Goal: Submit feedback/report problem: Submit feedback/report problem

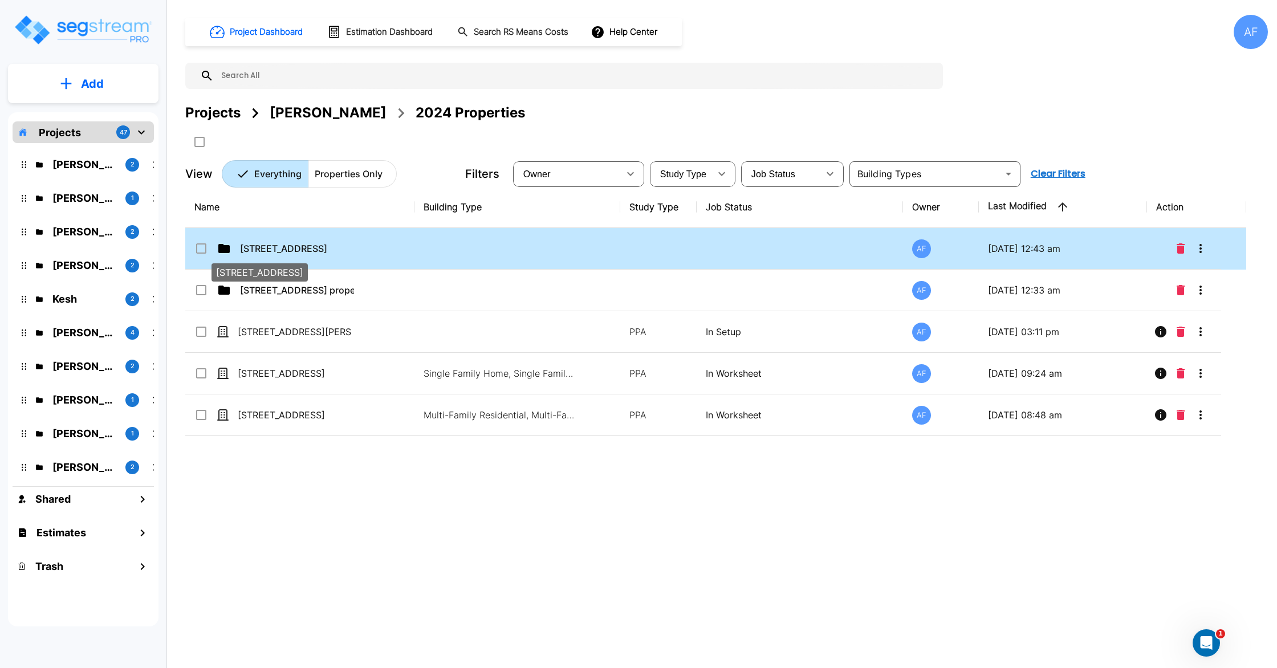
click at [268, 247] on p "138 E Park Ave, Long Beach, NY 11561" at bounding box center [297, 249] width 114 height 14
checkbox input "true"
click at [268, 247] on p "138 E Park Ave, Long Beach, NY 11561" at bounding box center [297, 249] width 114 height 14
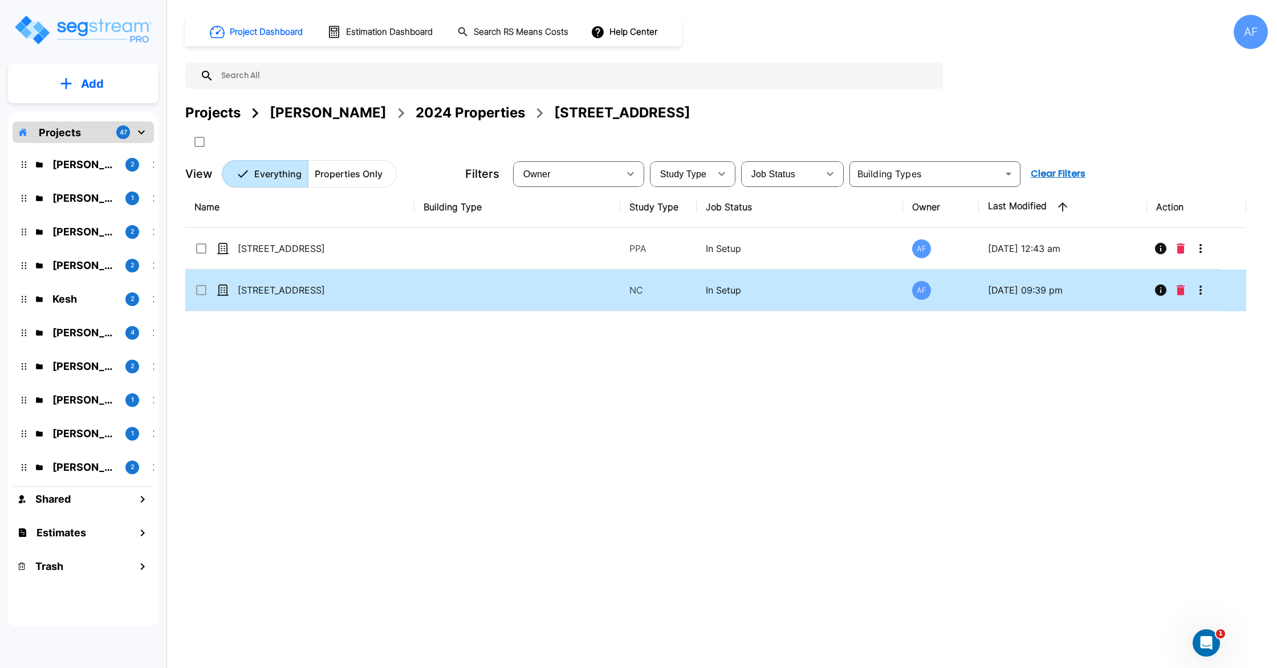
click at [398, 286] on td "[STREET_ADDRESS]" at bounding box center [299, 291] width 229 height 42
checkbox input "true"
click at [398, 286] on td "[STREET_ADDRESS]" at bounding box center [299, 291] width 229 height 42
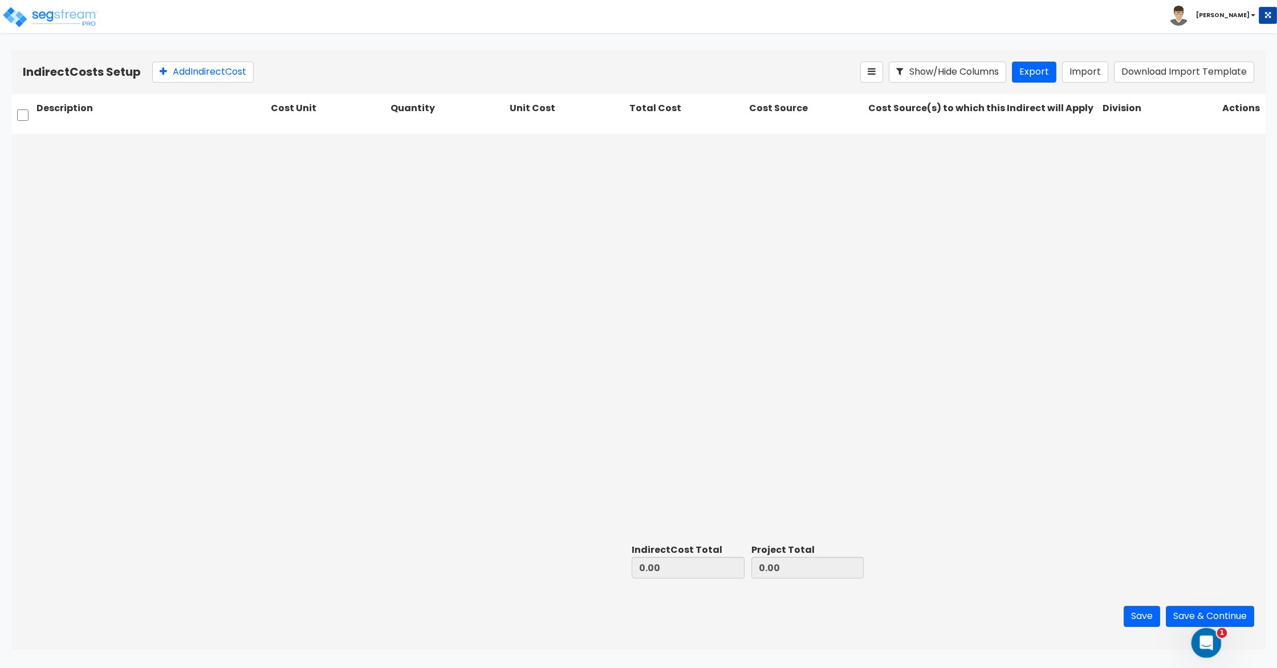
click at [1195, 634] on div "Open Intercom Messenger" at bounding box center [1205, 641] width 38 height 38
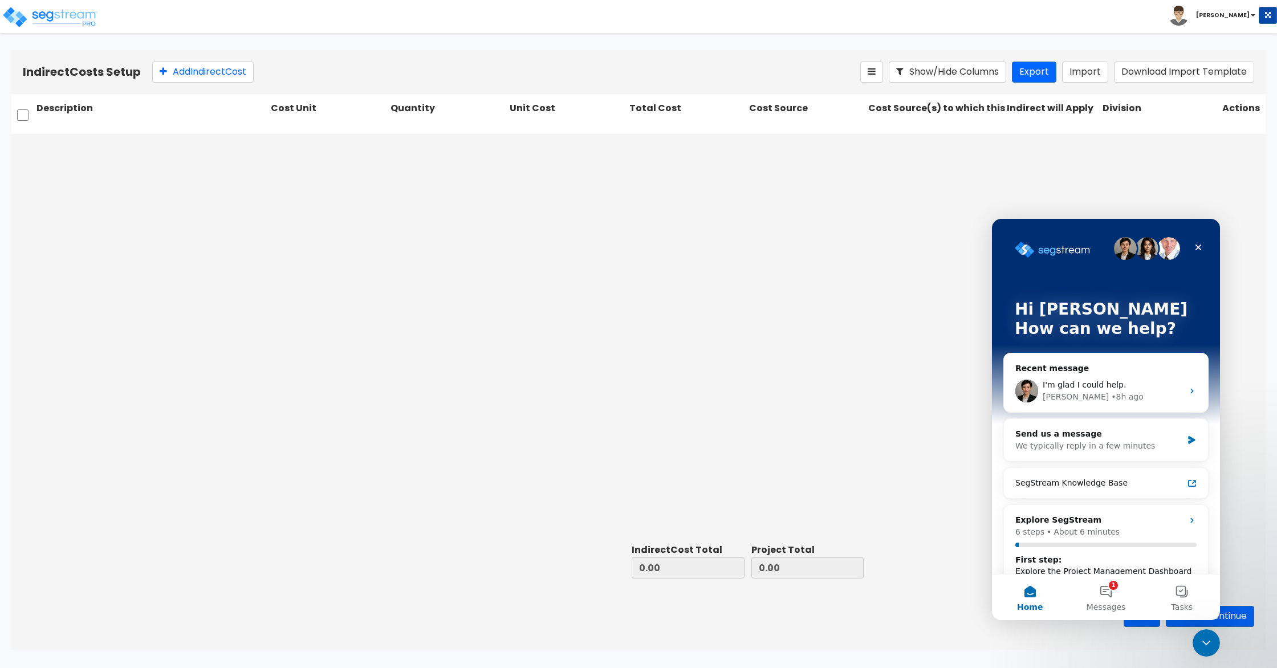
click at [1027, 589] on button "Home" at bounding box center [1030, 598] width 76 height 46
click at [1088, 443] on div "We typically reply in a few minutes" at bounding box center [1098, 446] width 167 height 12
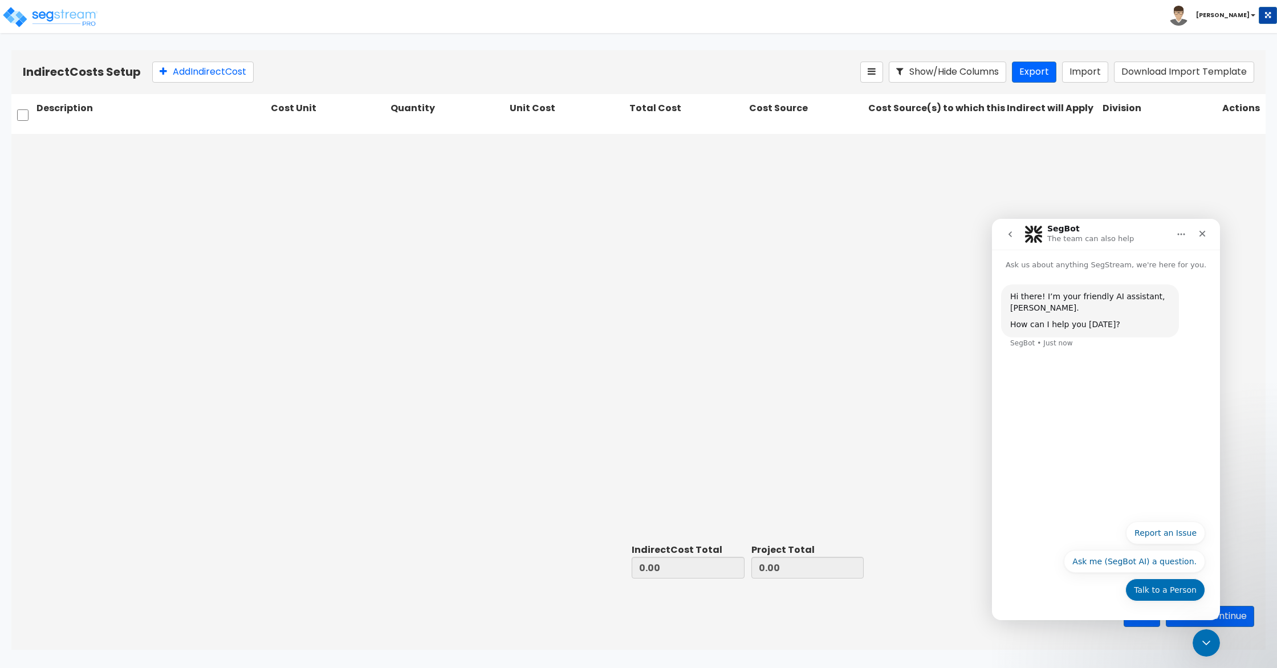
click at [1167, 586] on button "Talk to a Person" at bounding box center [1165, 590] width 80 height 23
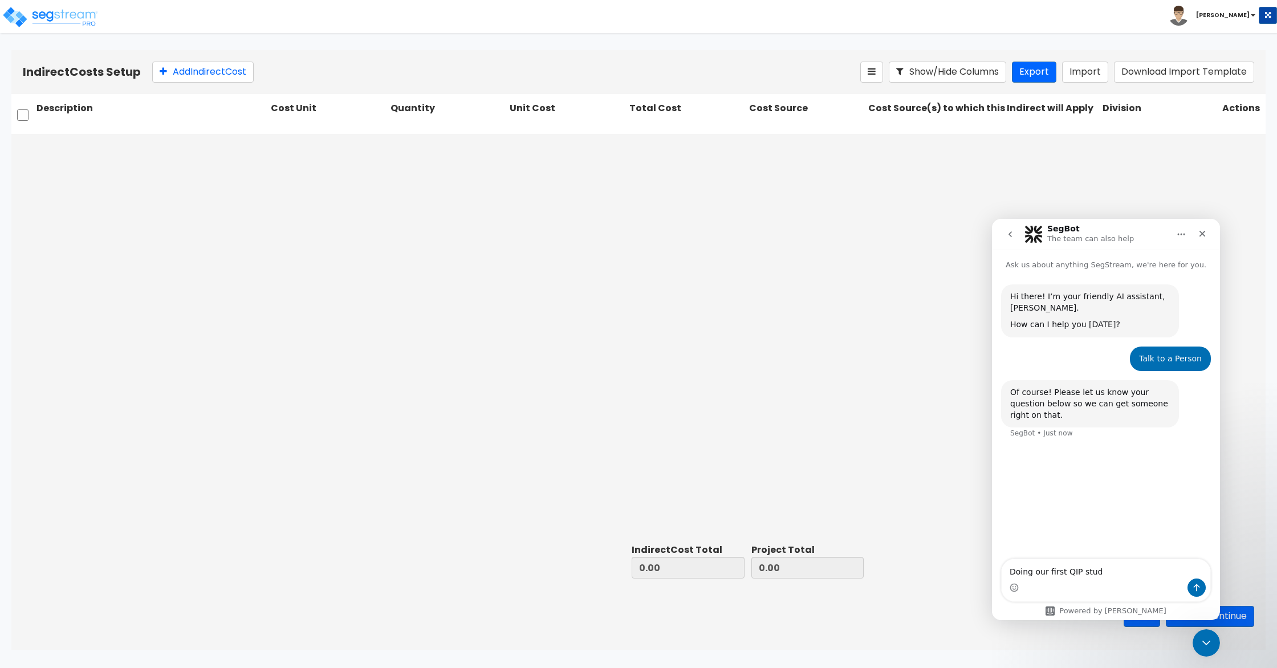
type textarea "Doing our first QIP study"
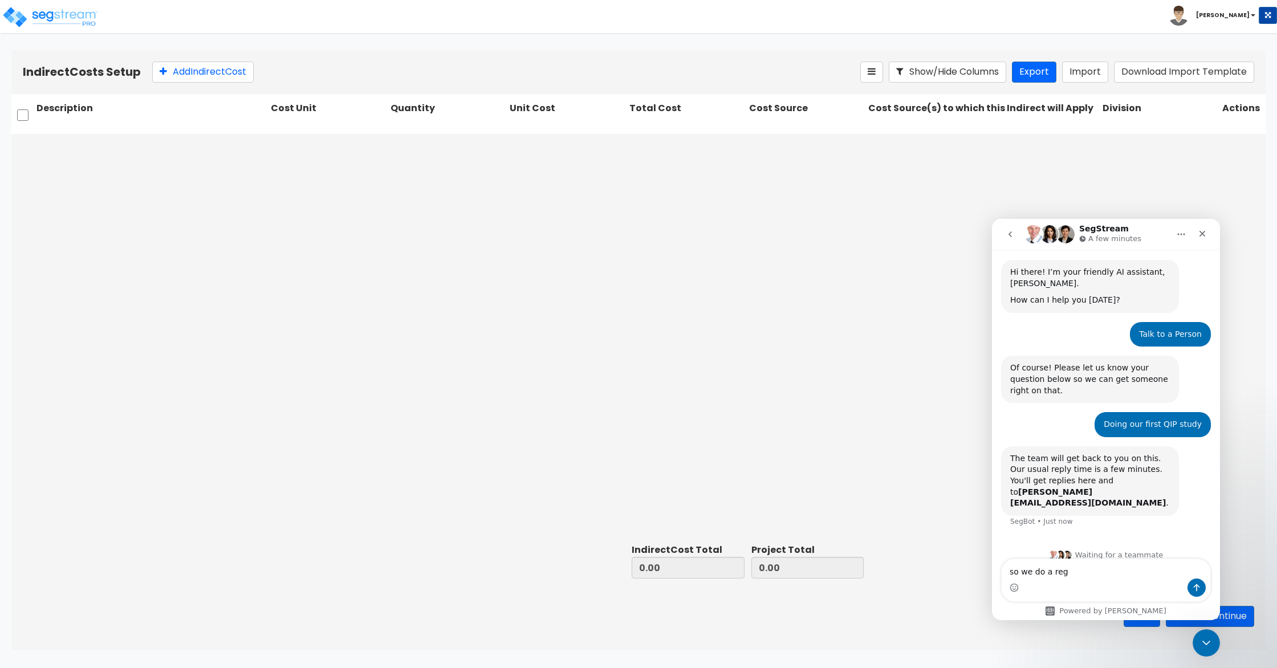
scroll to position [26, 0]
click at [1077, 569] on textarea "so we do a regular construction and then click" at bounding box center [1105, 568] width 209 height 19
click at [1144, 568] on textarea "so we do a regular new construction and then click" at bounding box center [1105, 563] width 209 height 31
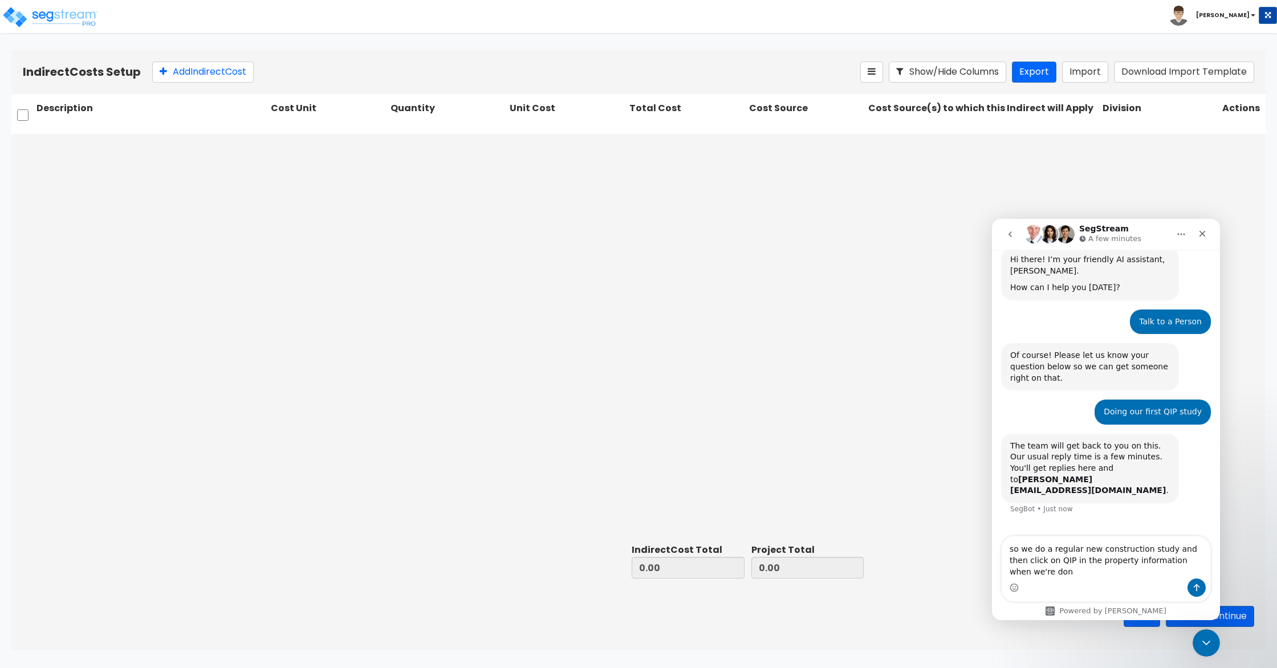
scroll to position [48, 0]
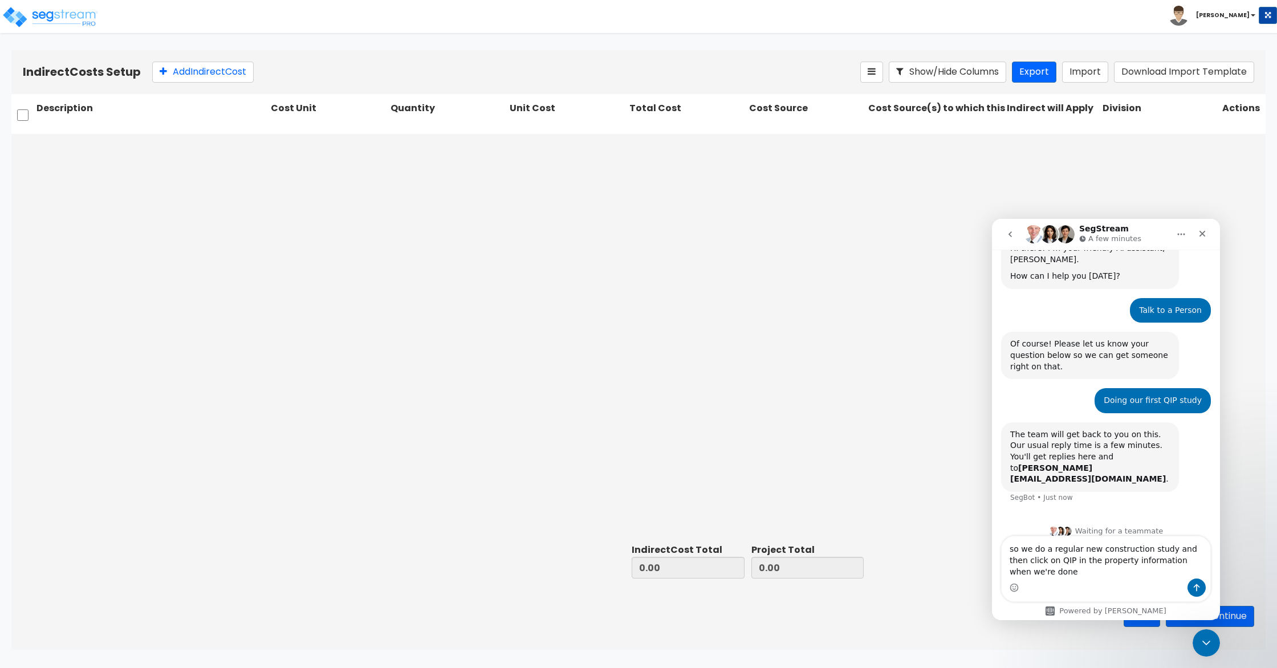
type textarea "so we do a regular new construction study and then click on QIP in the property…"
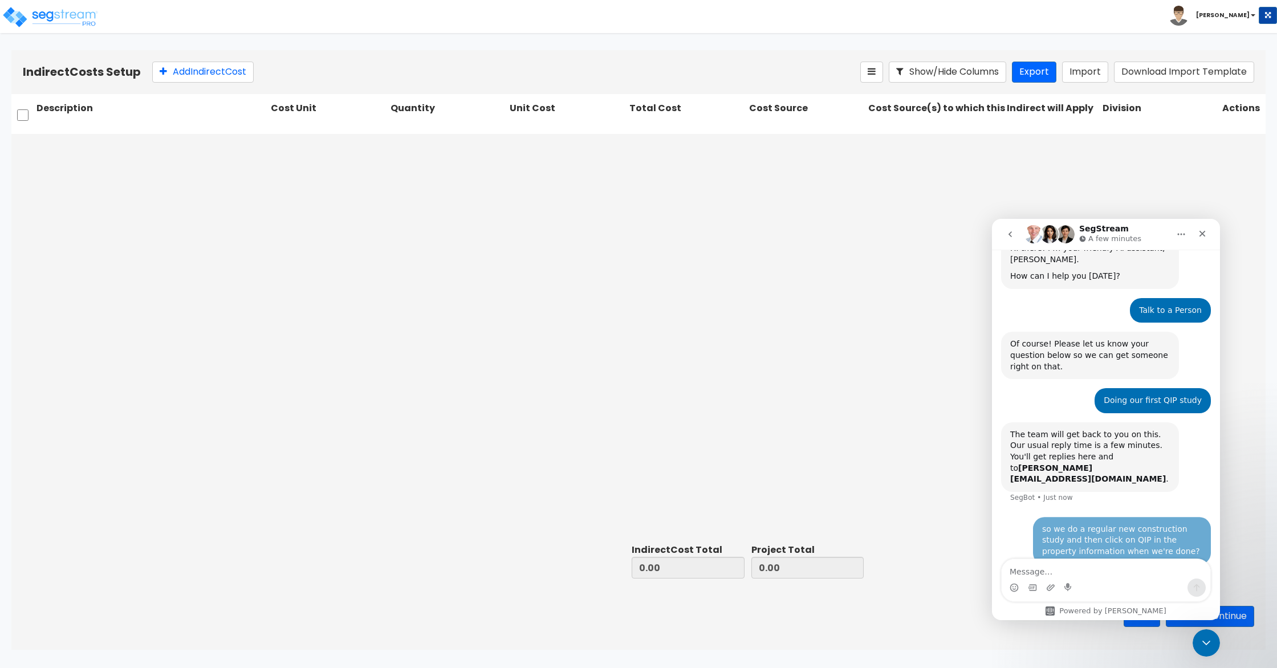
scroll to position [82, 0]
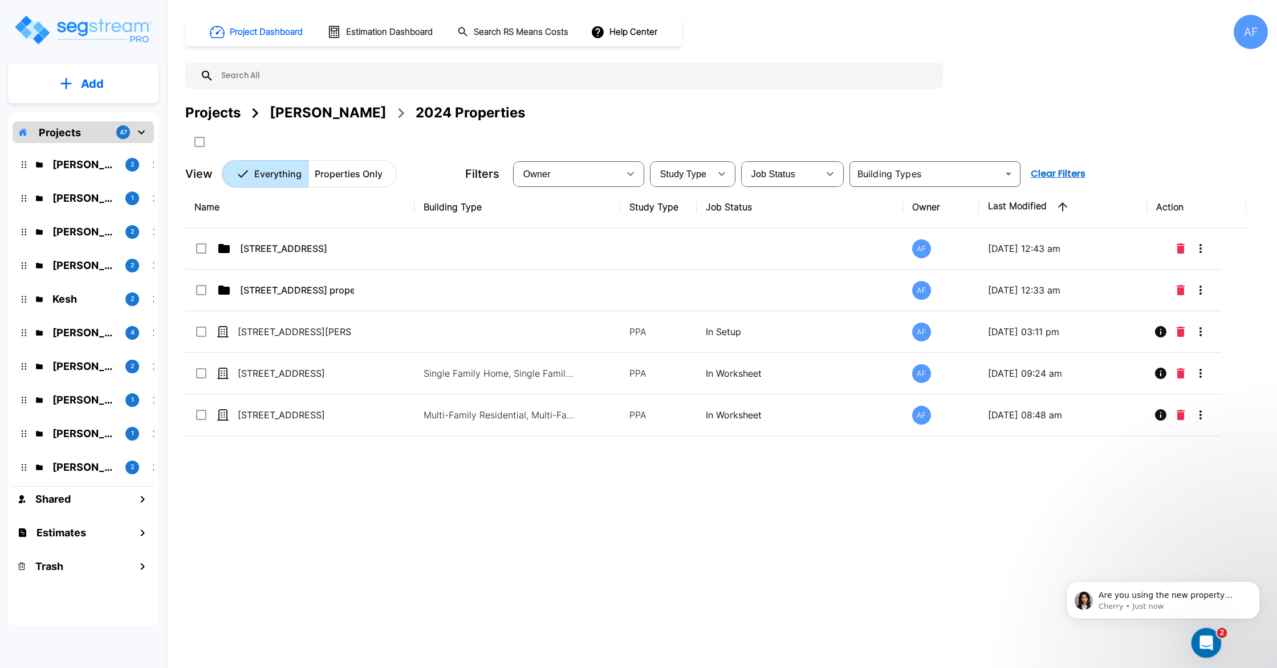
click at [1201, 651] on div "Open Intercom Messenger" at bounding box center [1205, 641] width 38 height 38
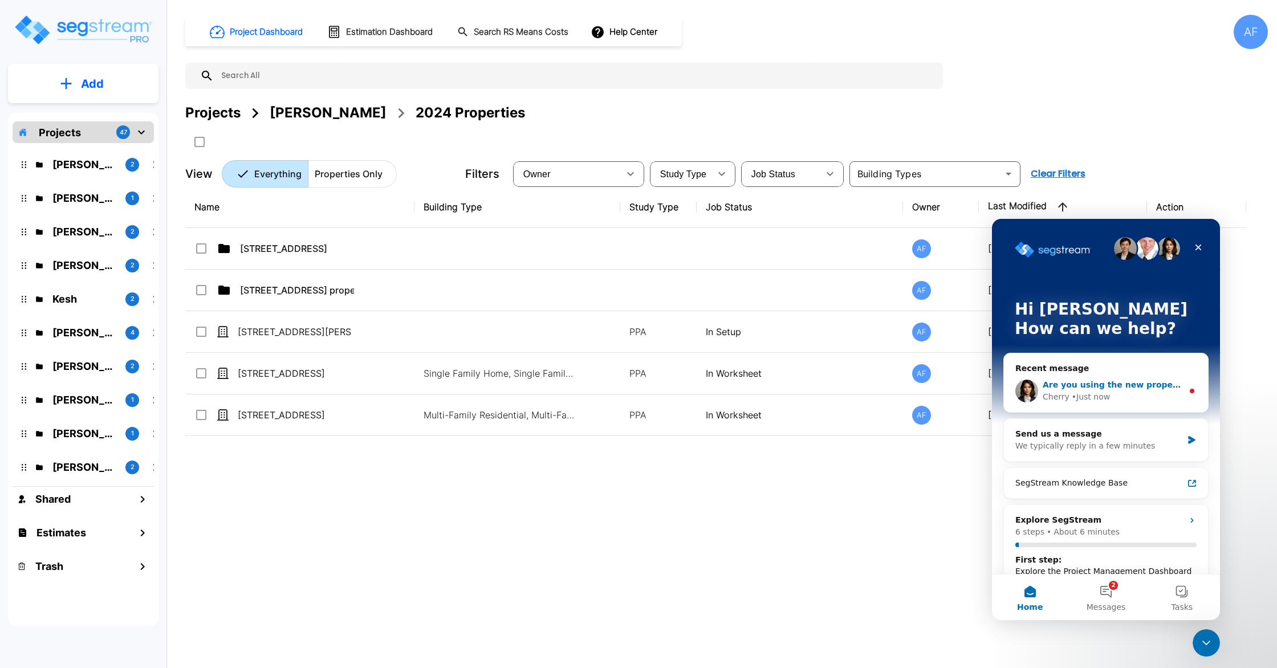
click at [1116, 387] on span "Are you using the new property setup, [PERSON_NAME]?" at bounding box center [1170, 384] width 256 height 9
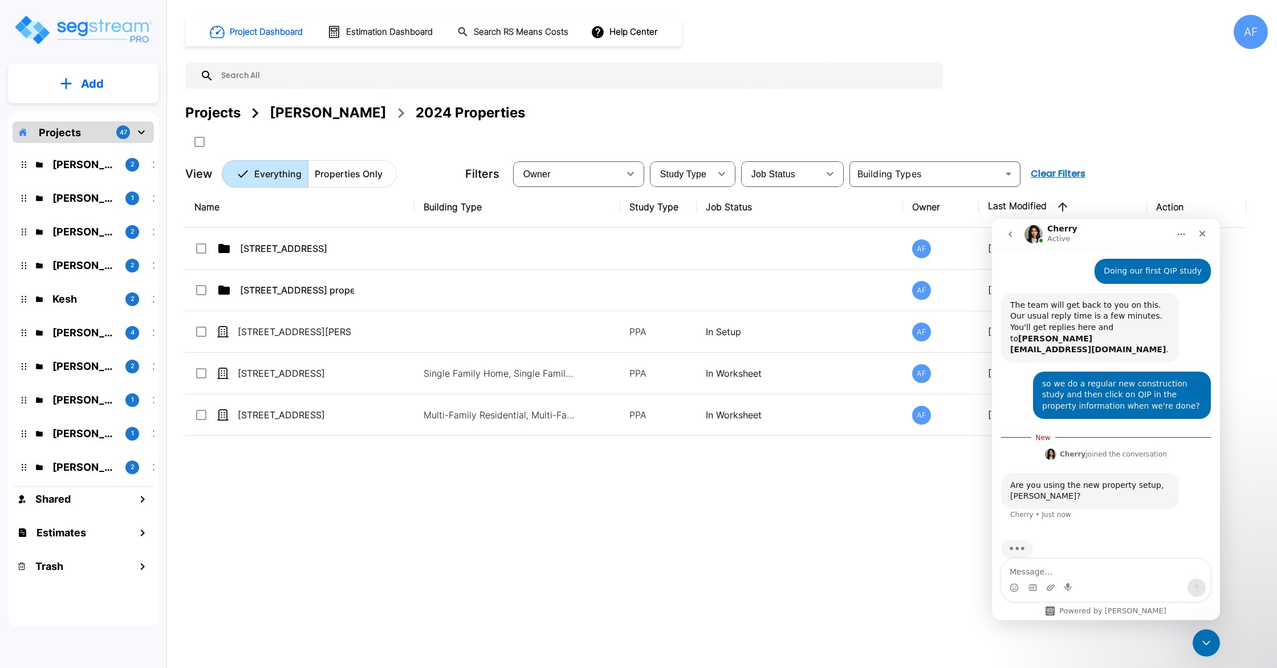
scroll to position [184, 0]
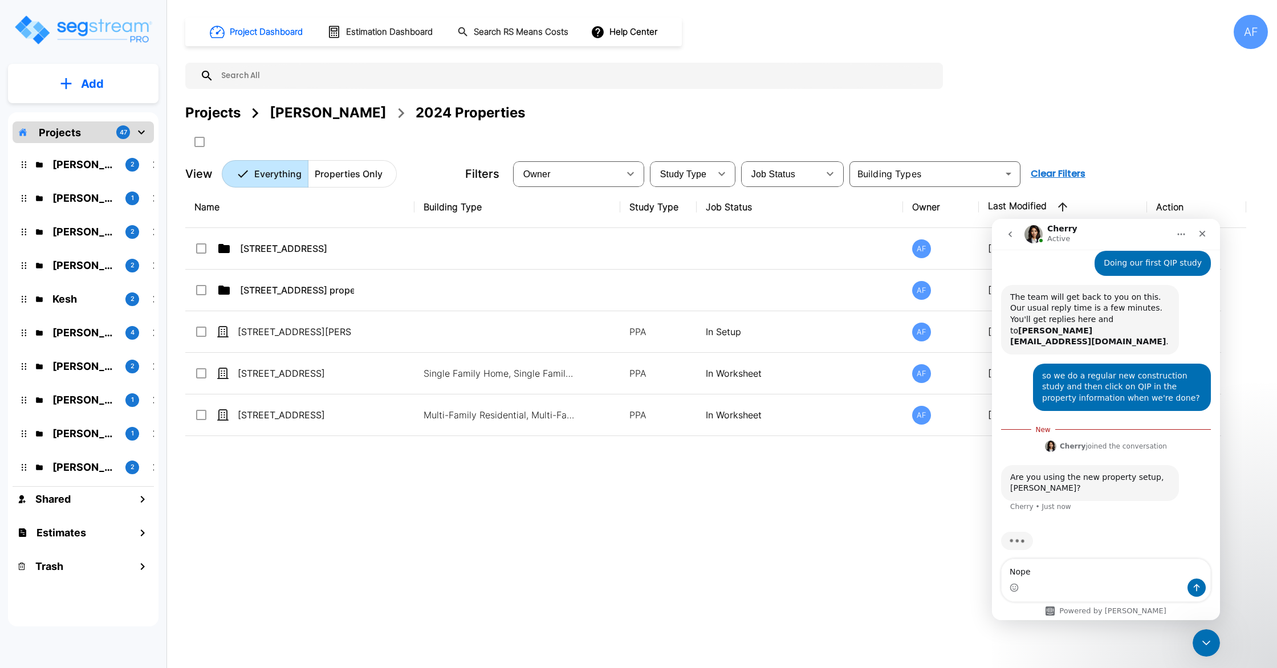
click at [1073, 576] on textarea "Nope" at bounding box center [1105, 568] width 209 height 19
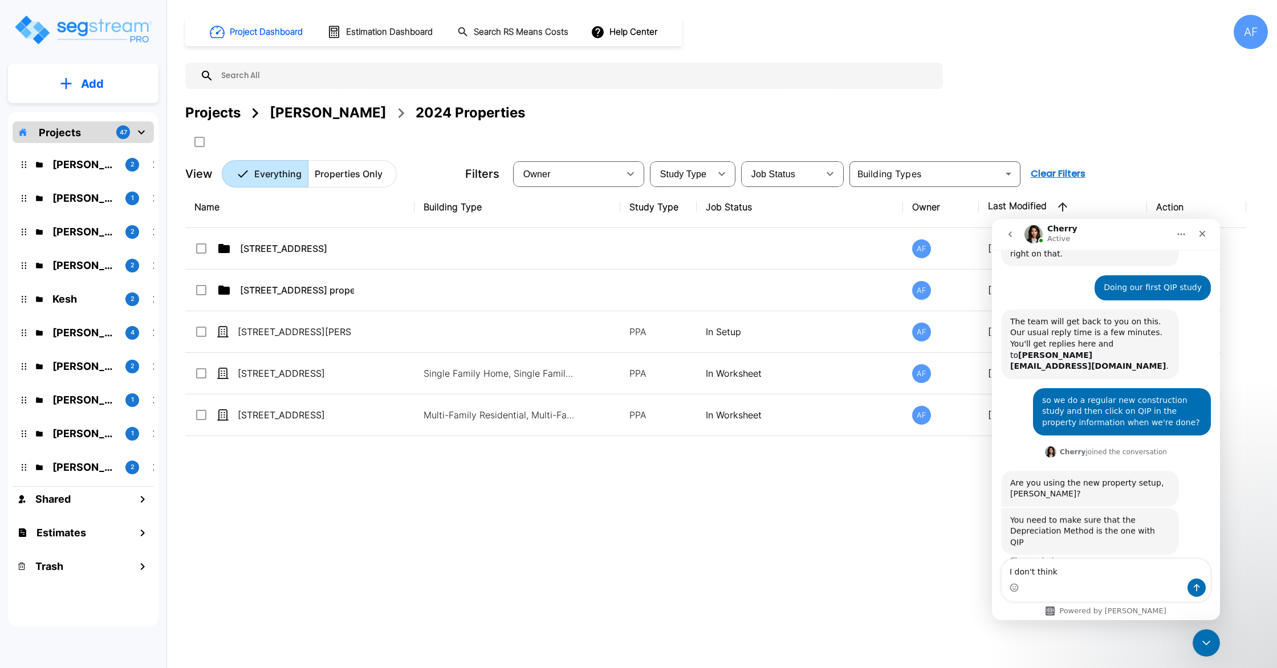
scroll to position [158, 0]
type textarea "Got it"
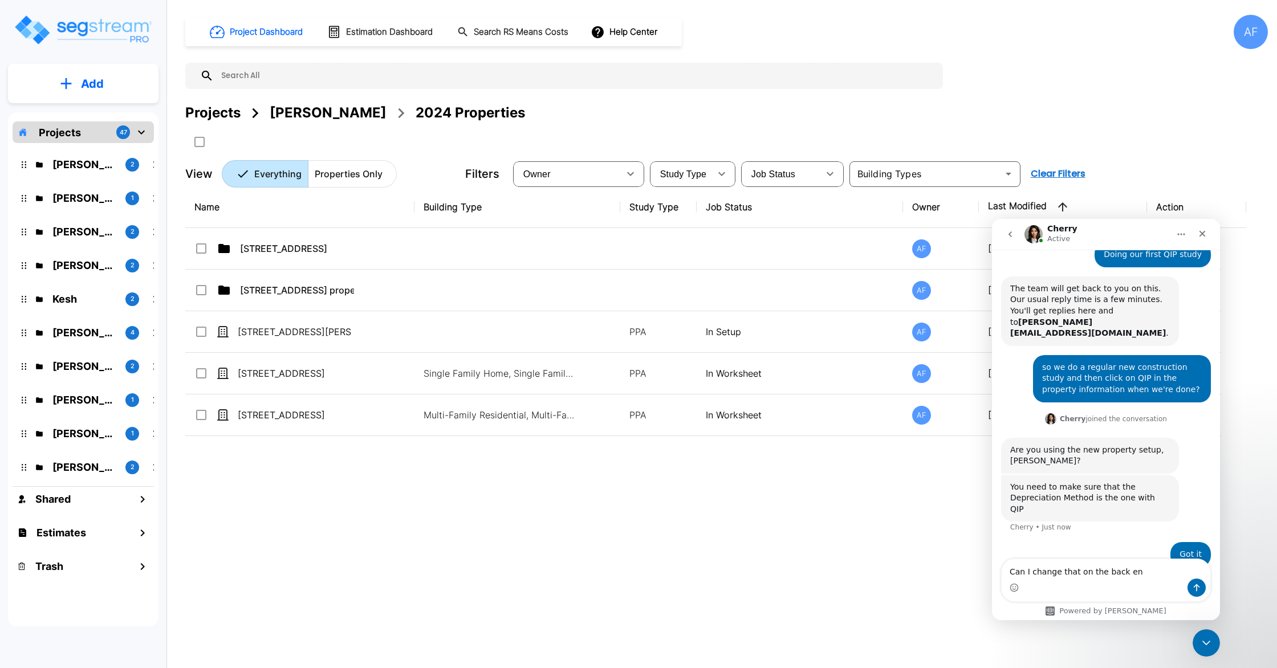
type textarea "Can I change that on the back end"
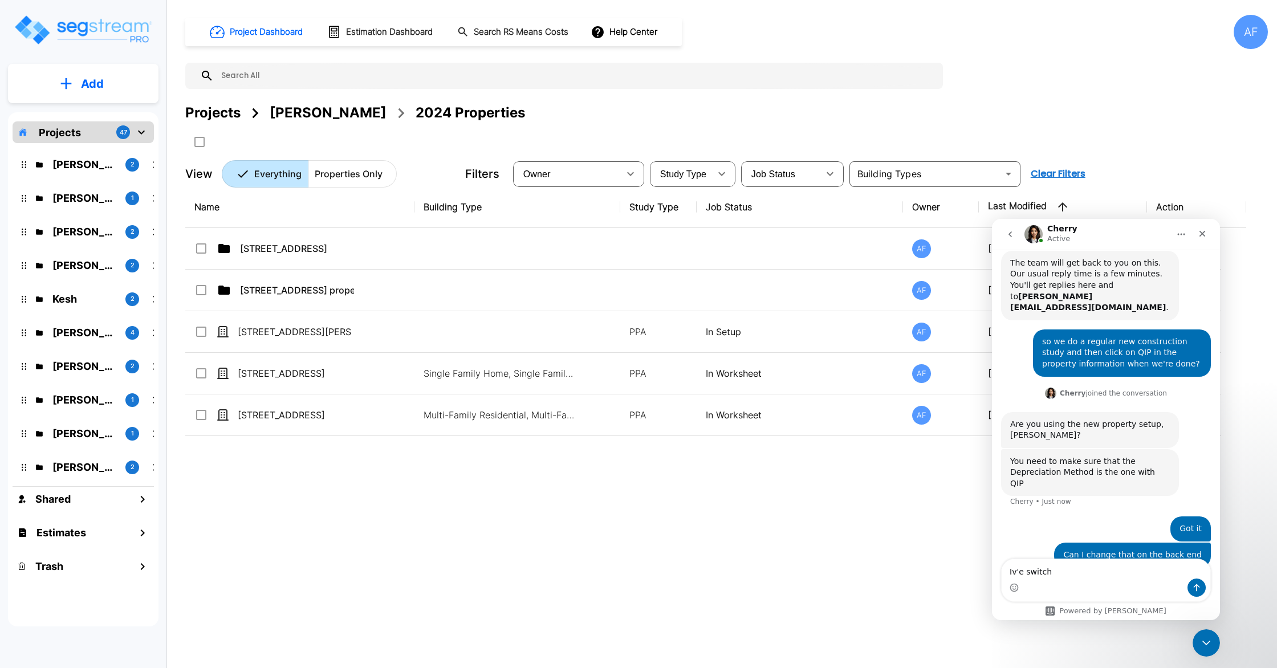
type textarea "Iv'e switc"
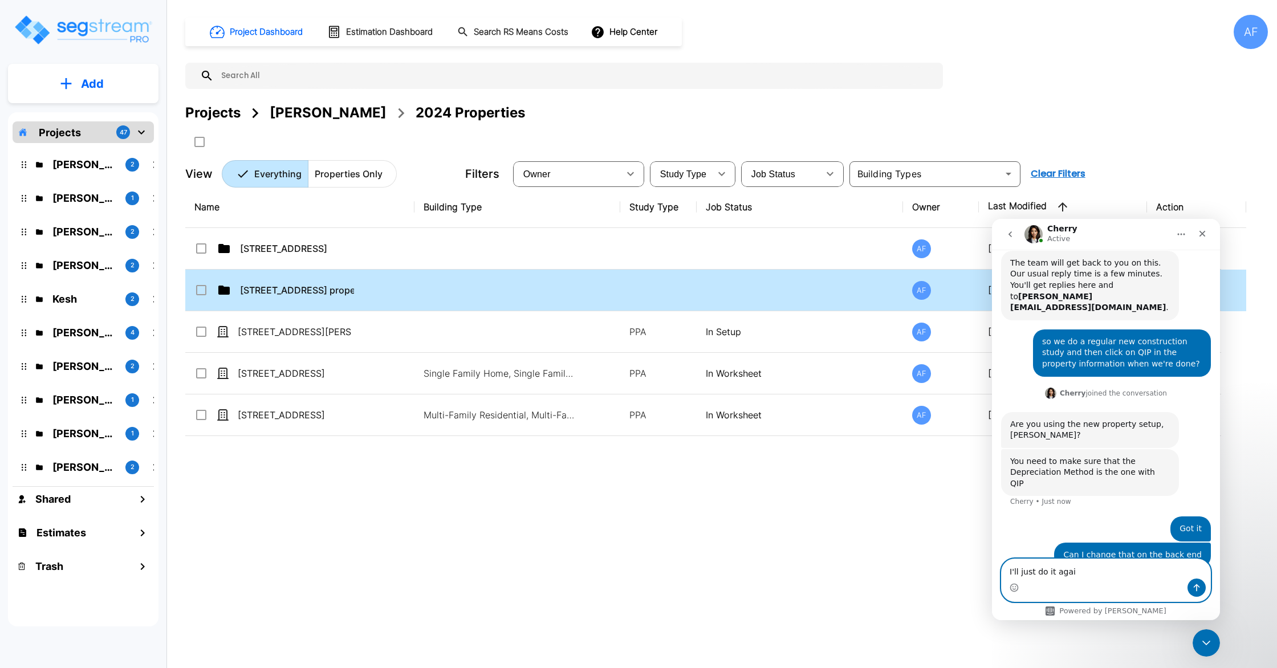
type textarea "I'll just do it again"
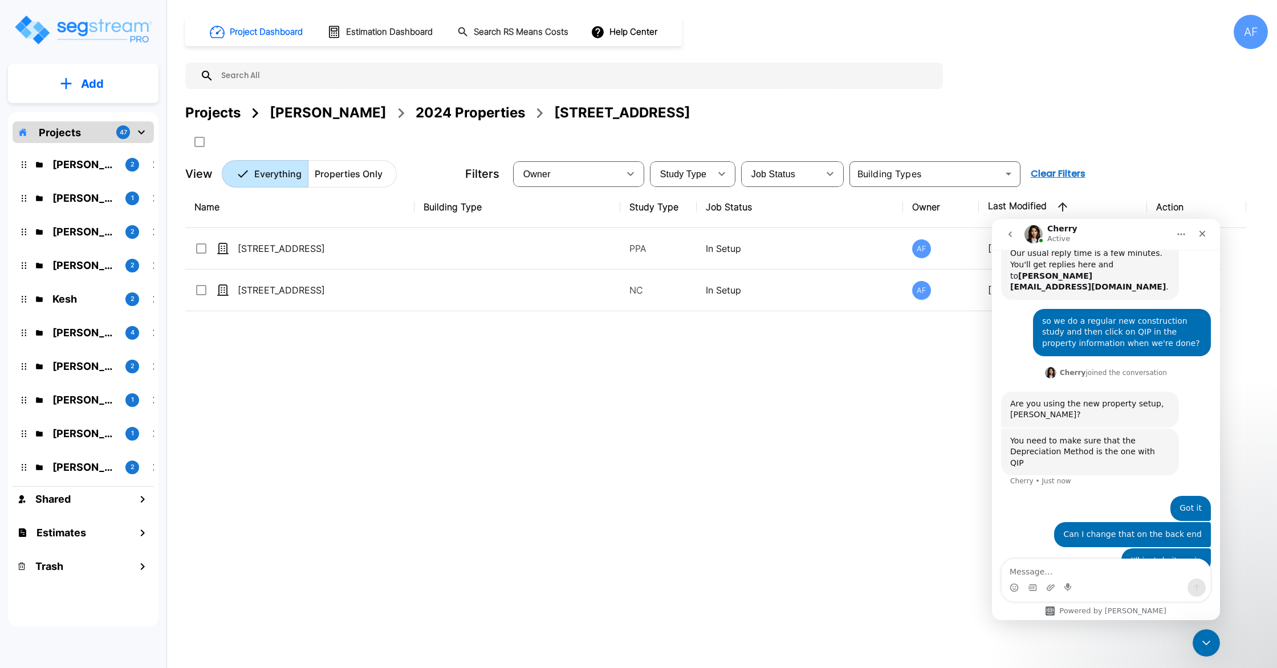
scroll to position [245, 0]
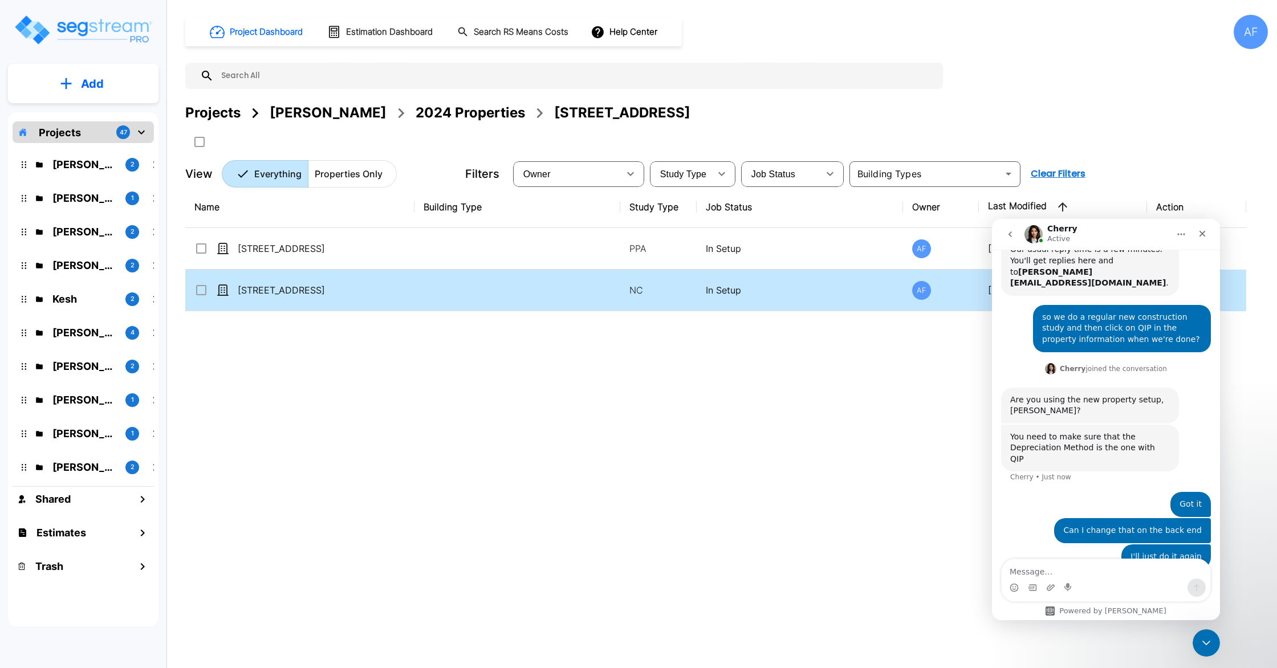
click at [467, 293] on td at bounding box center [517, 291] width 206 height 42
checkbox input "true"
click at [467, 293] on td at bounding box center [517, 291] width 206 height 42
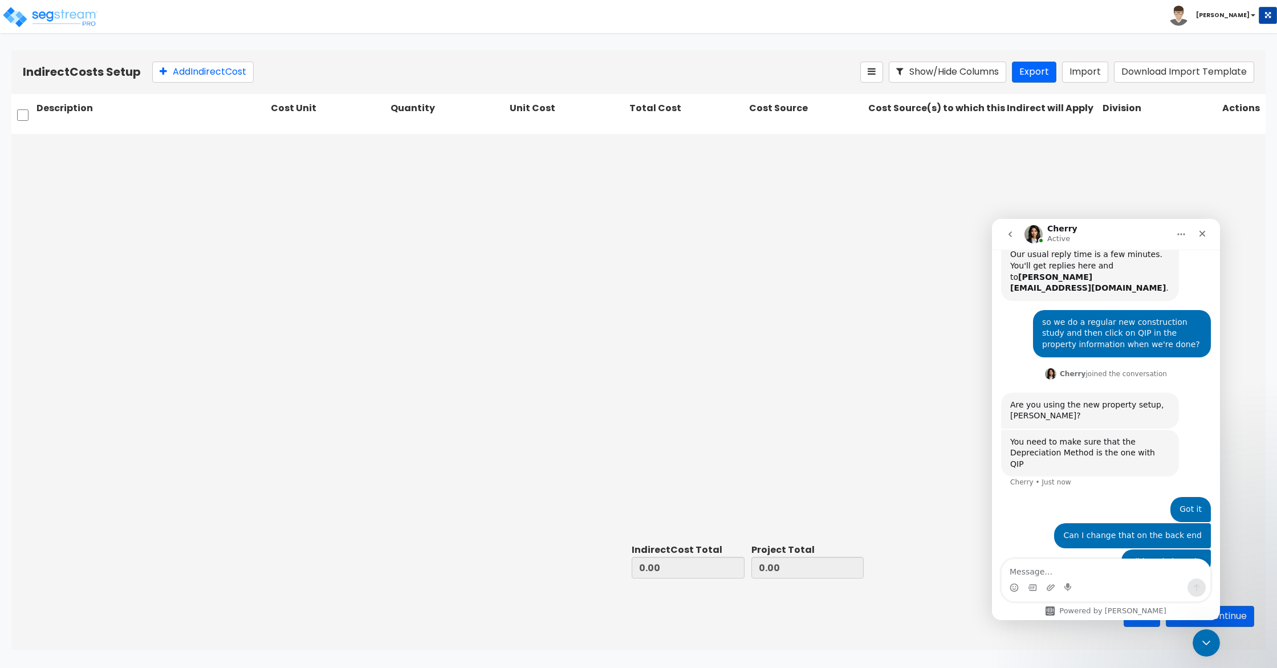
scroll to position [245, 0]
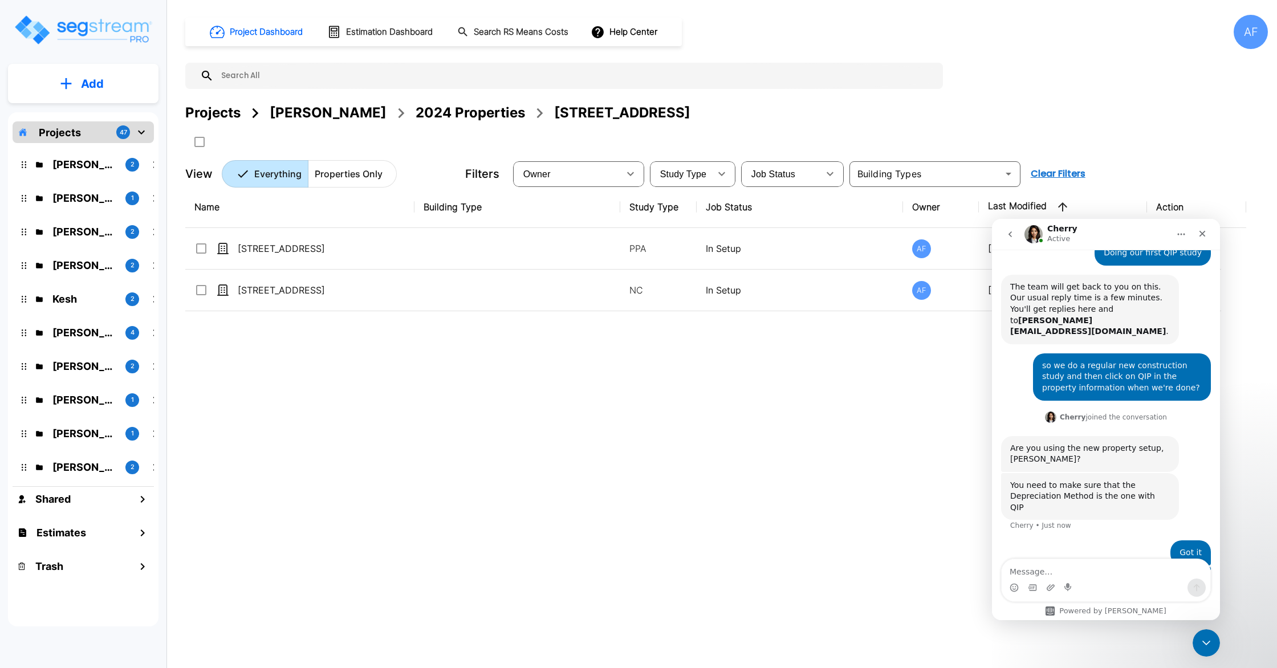
scroll to position [245, 0]
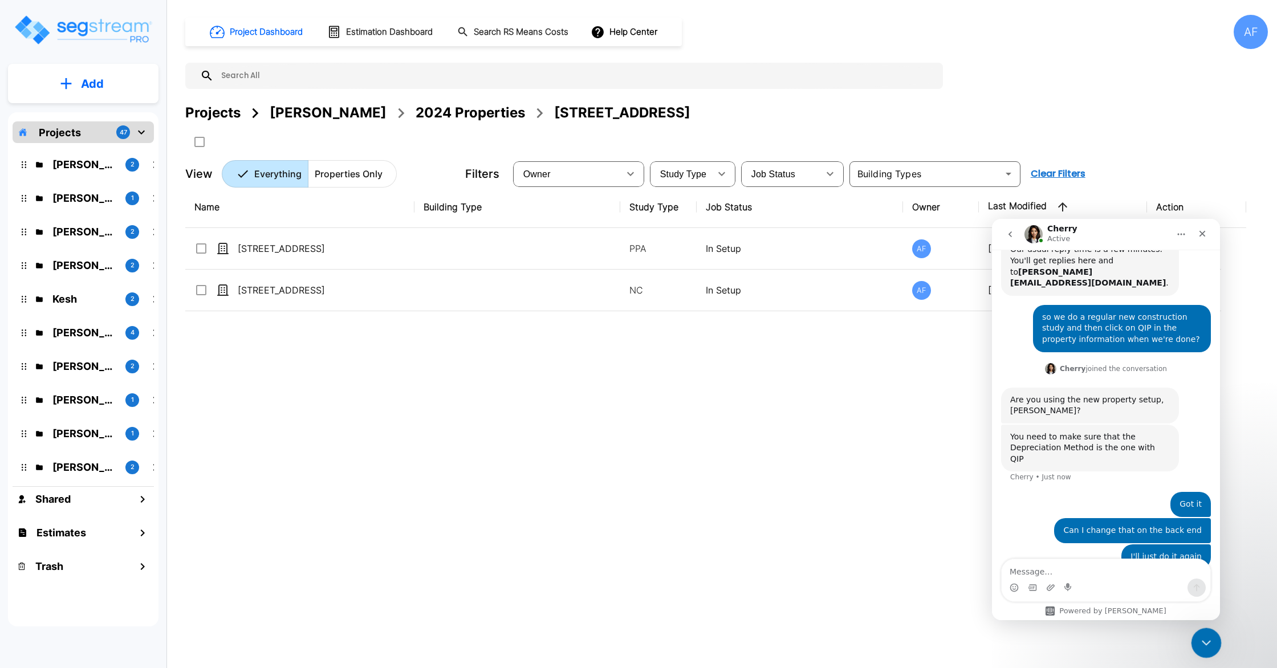
click at [1203, 643] on icon "Close Intercom Messenger" at bounding box center [1205, 641] width 14 height 14
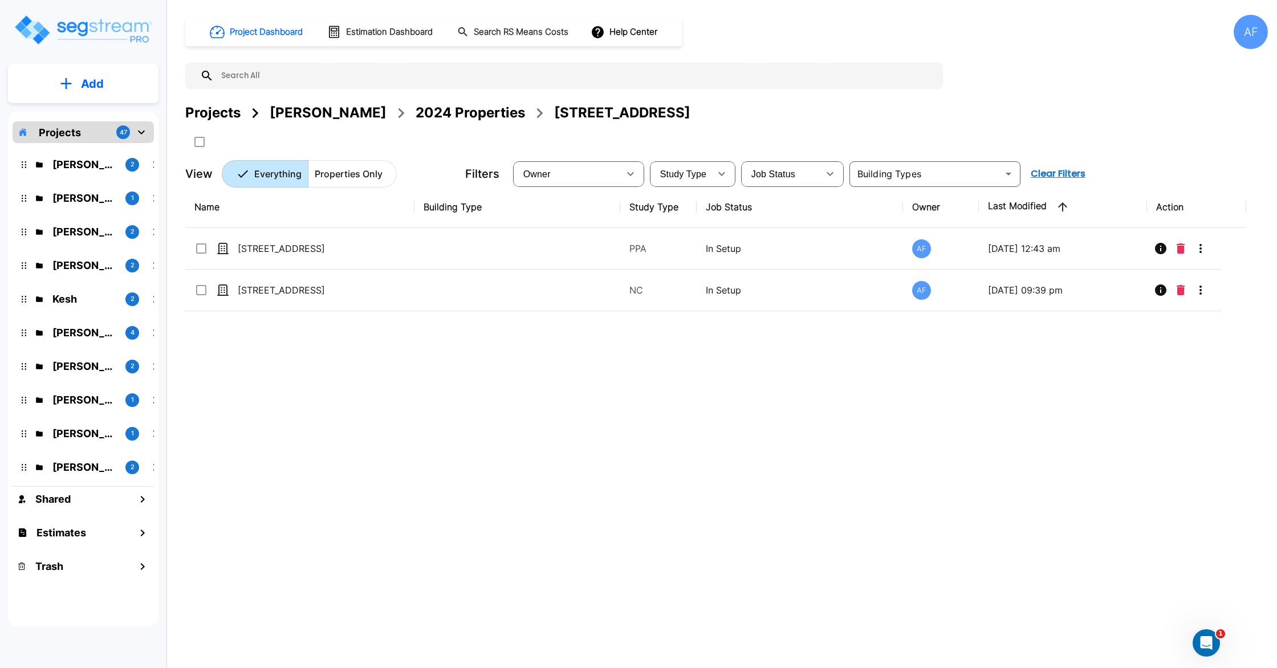
click at [83, 82] on p "Add" at bounding box center [92, 83] width 23 height 17
click at [96, 154] on p "Add Property" at bounding box center [90, 148] width 58 height 14
click at [92, 85] on p "Add" at bounding box center [92, 83] width 23 height 17
click at [101, 146] on p "Add Property" at bounding box center [90, 148] width 58 height 14
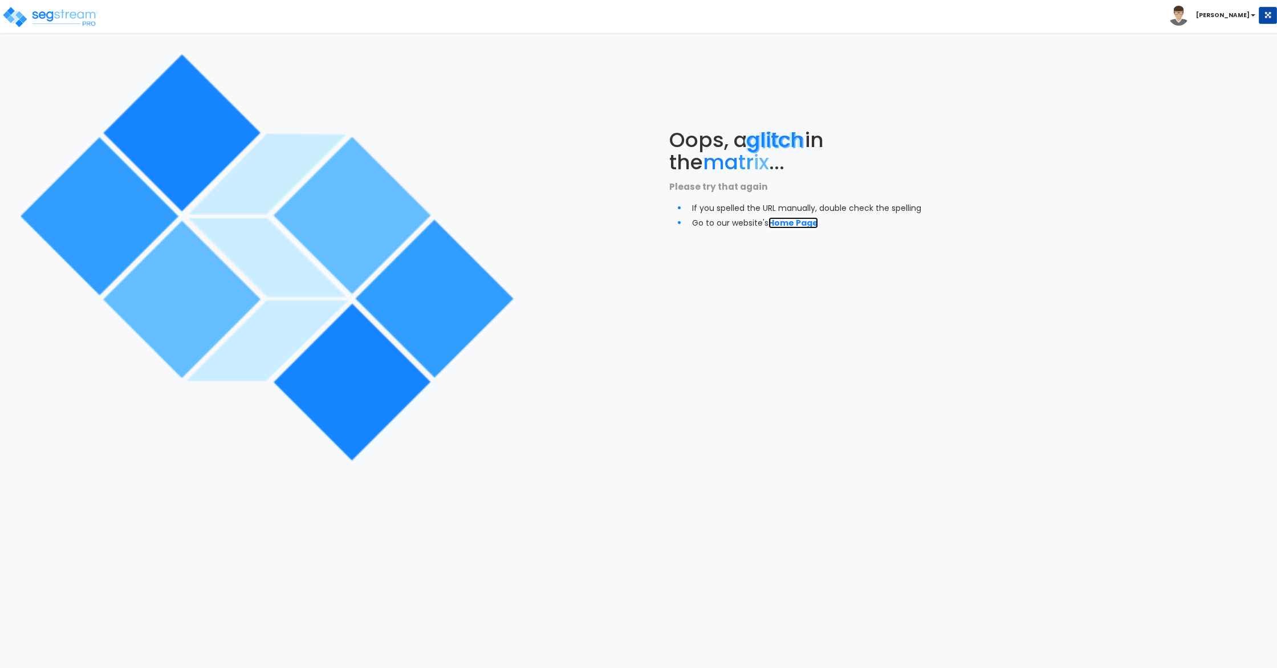
click at [807, 224] on link "Home Page" at bounding box center [793, 222] width 50 height 11
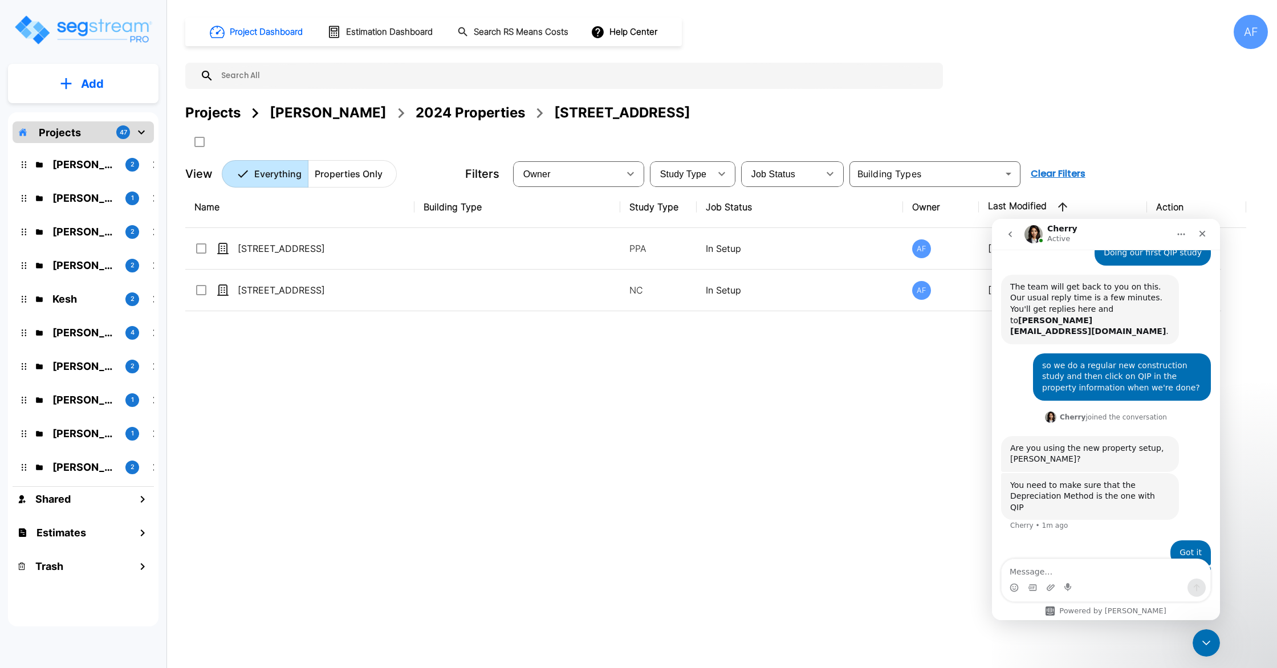
scroll to position [245, 0]
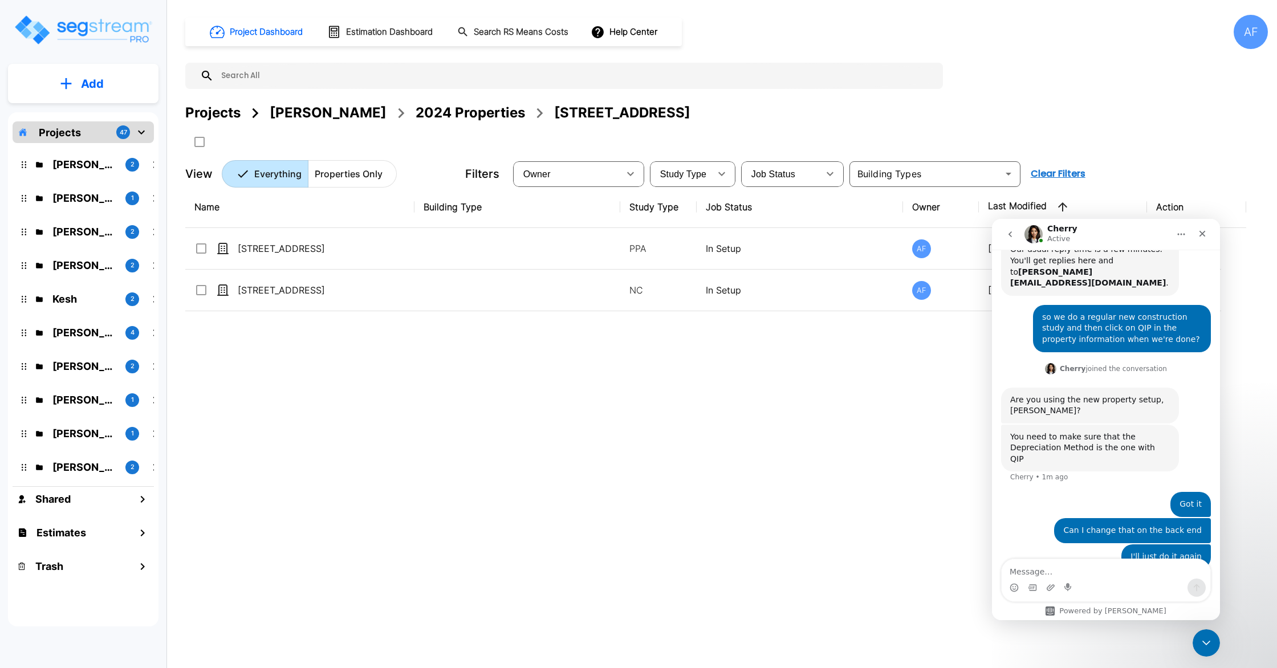
click at [84, 77] on p "Add" at bounding box center [92, 83] width 23 height 17
click at [101, 146] on p "Add Property" at bounding box center [90, 148] width 58 height 14
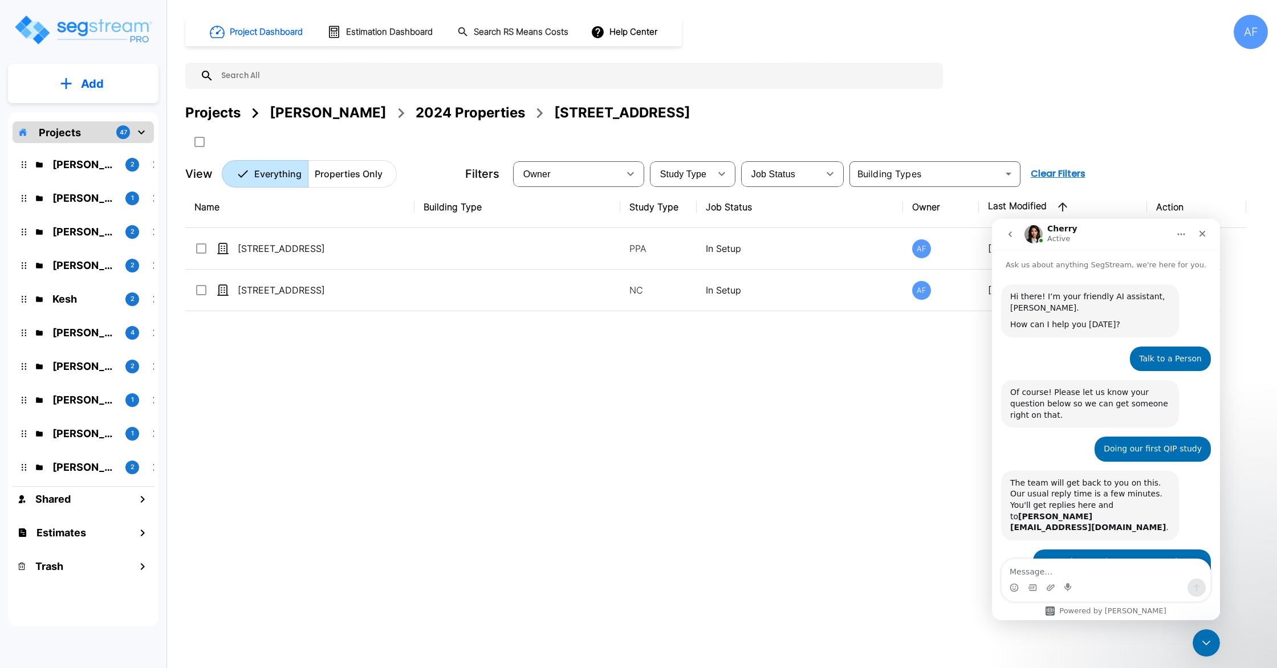
click at [91, 96] on button "Add" at bounding box center [83, 83] width 150 height 33
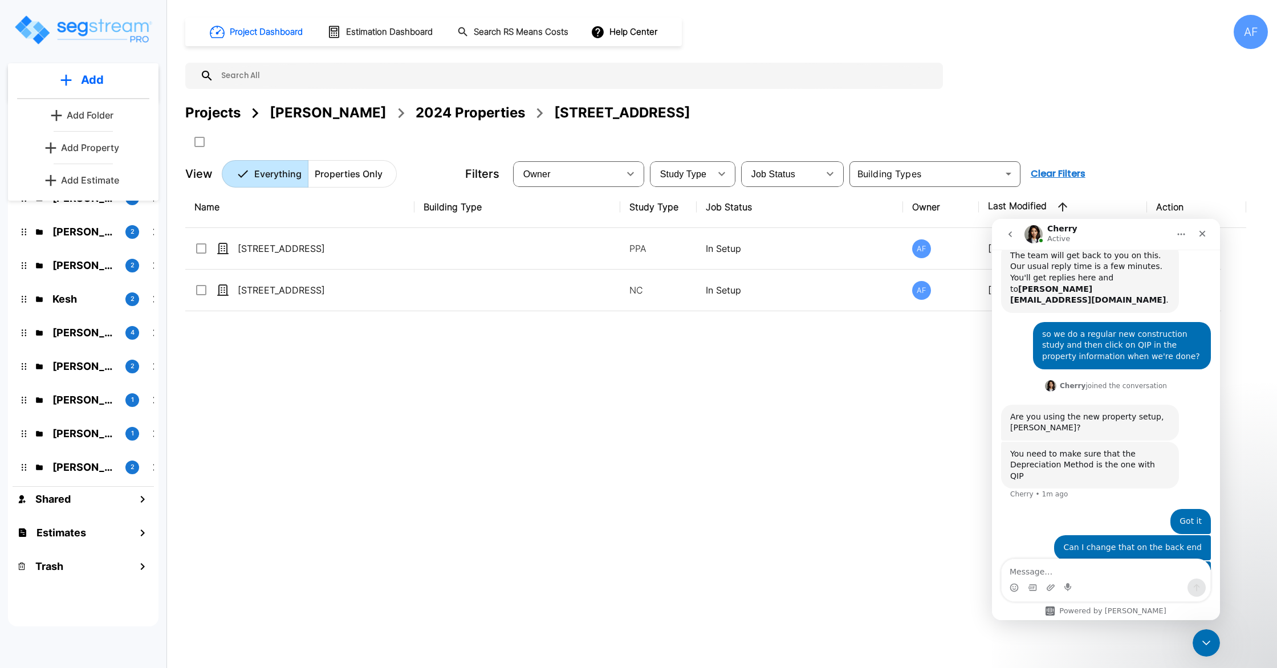
scroll to position [245, 0]
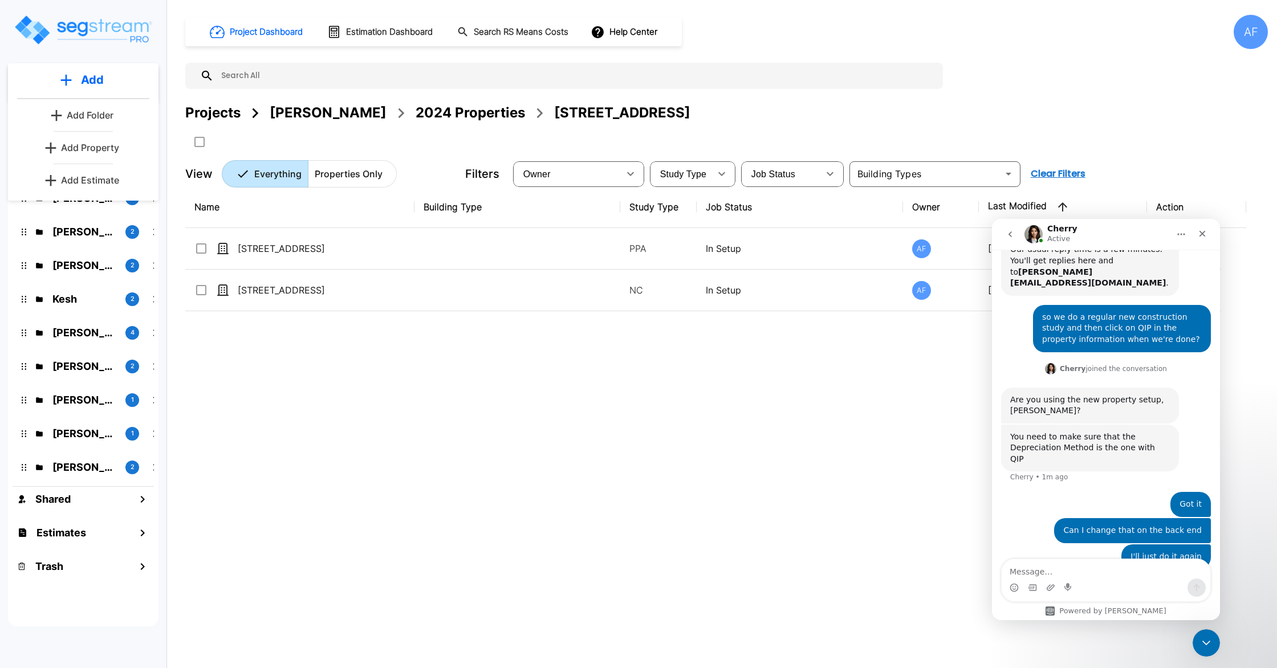
click at [293, 321] on div "Name Building Type Study Type Job Status Owner Last Modified Action 138 E Park …" at bounding box center [715, 393] width 1061 height 414
click at [80, 167] on p "Jay Hershowitz" at bounding box center [84, 164] width 64 height 15
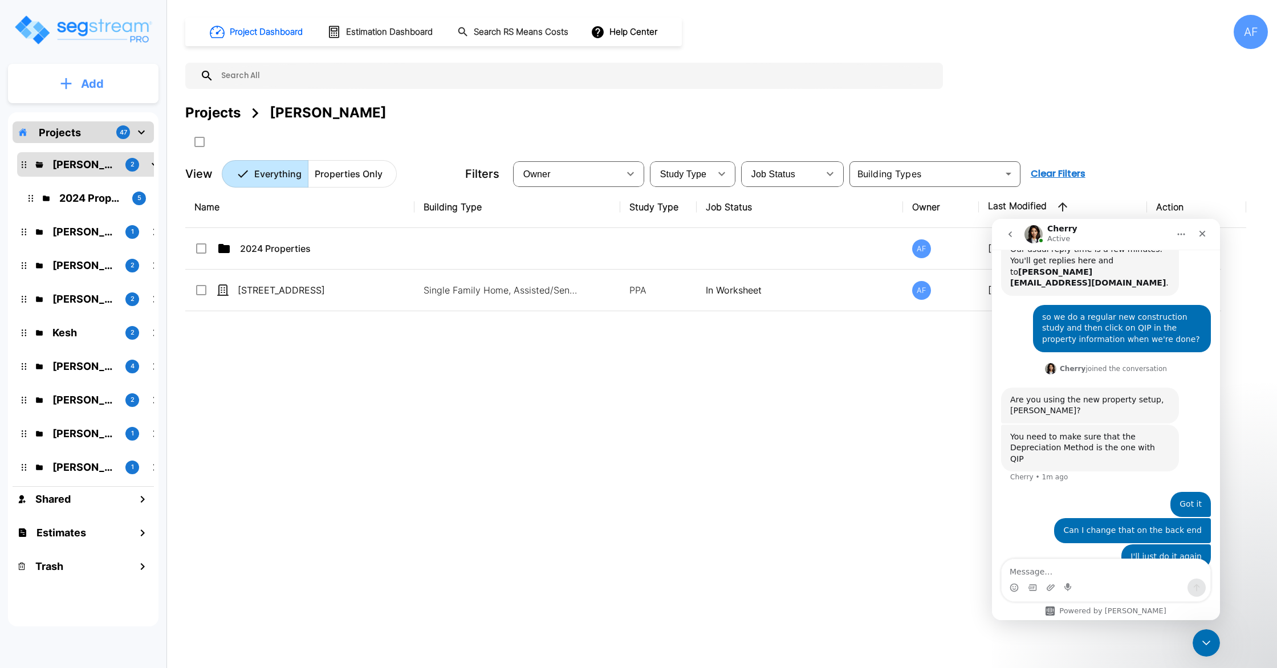
click at [68, 86] on icon "mailbox folders" at bounding box center [65, 84] width 11 height 12
click at [104, 152] on p "Add Property" at bounding box center [90, 148] width 58 height 14
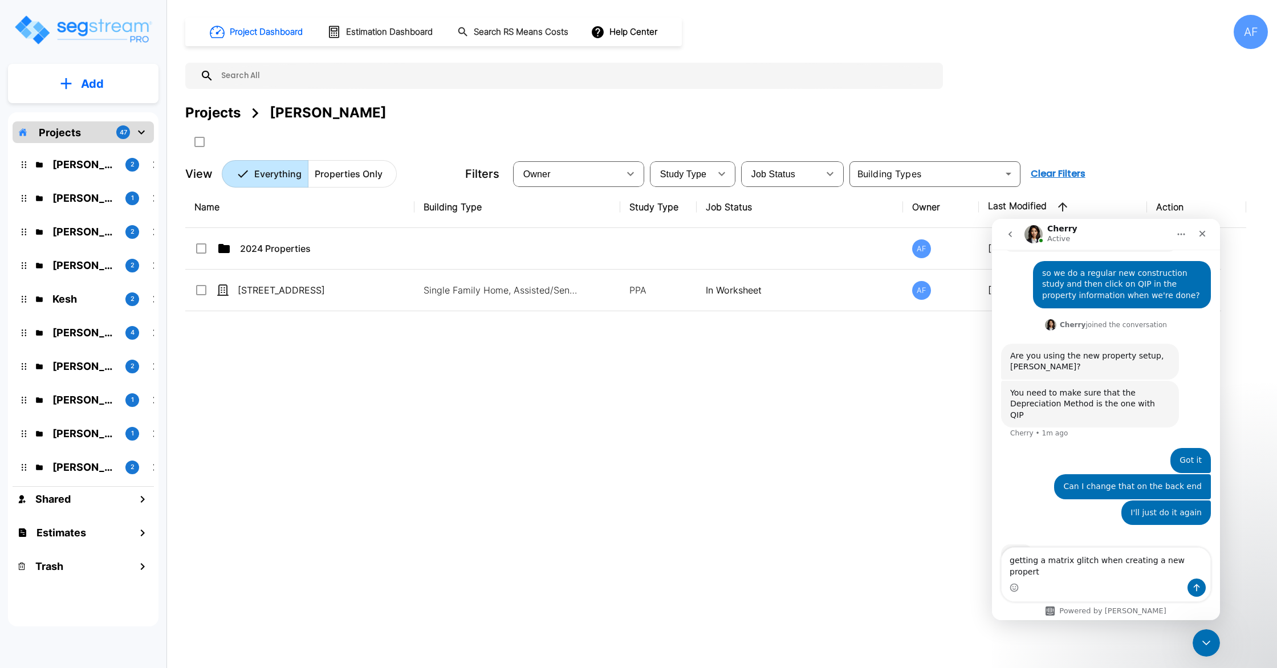
type textarea "getting a matrix glitch when creating a new property"
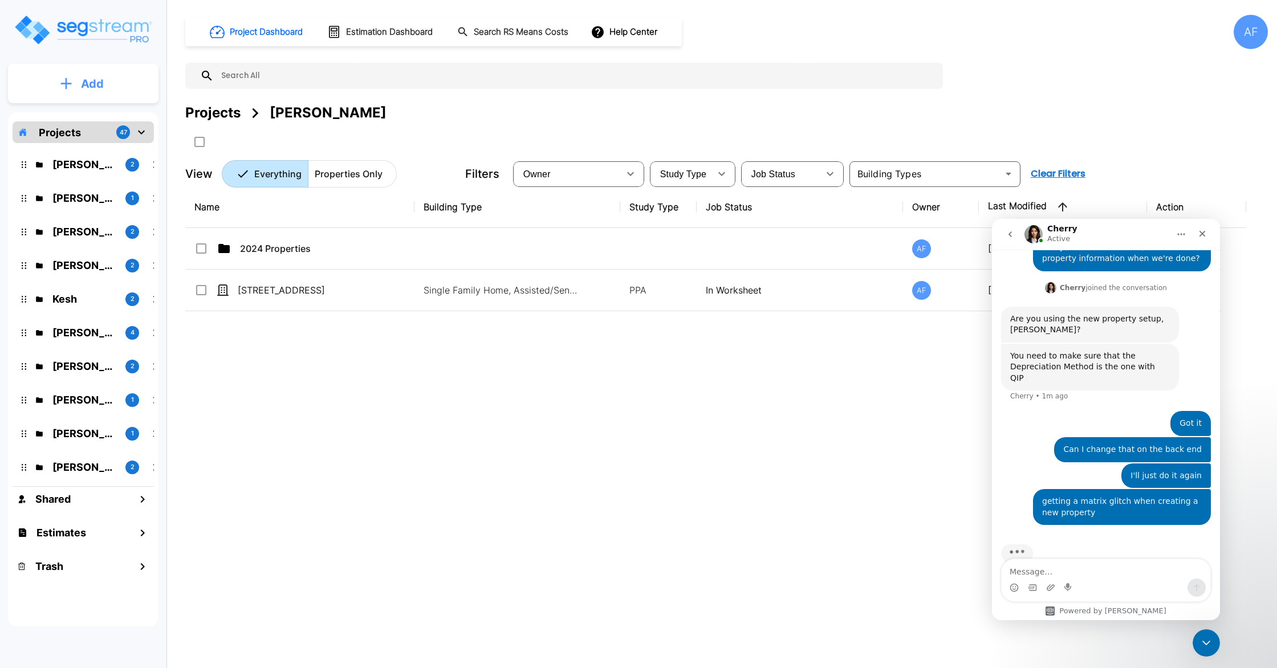
click at [95, 97] on button "Add" at bounding box center [83, 83] width 150 height 33
click at [93, 143] on p "Add Property" at bounding box center [90, 148] width 58 height 14
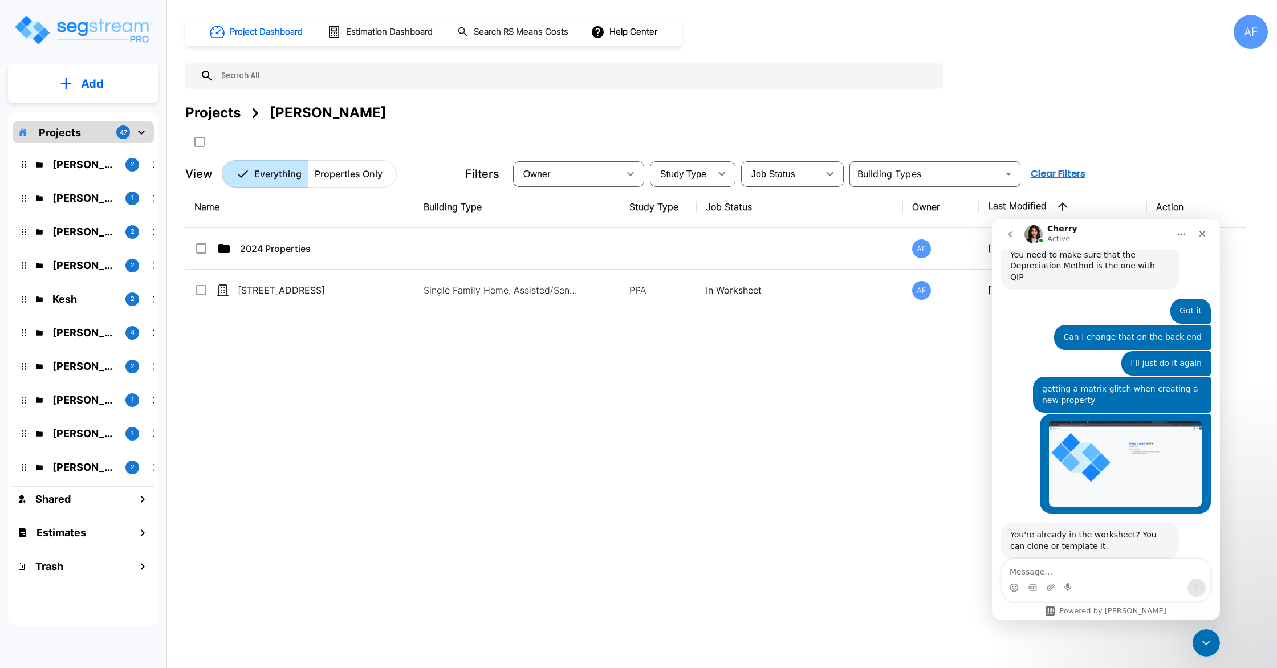
scroll to position [471, 0]
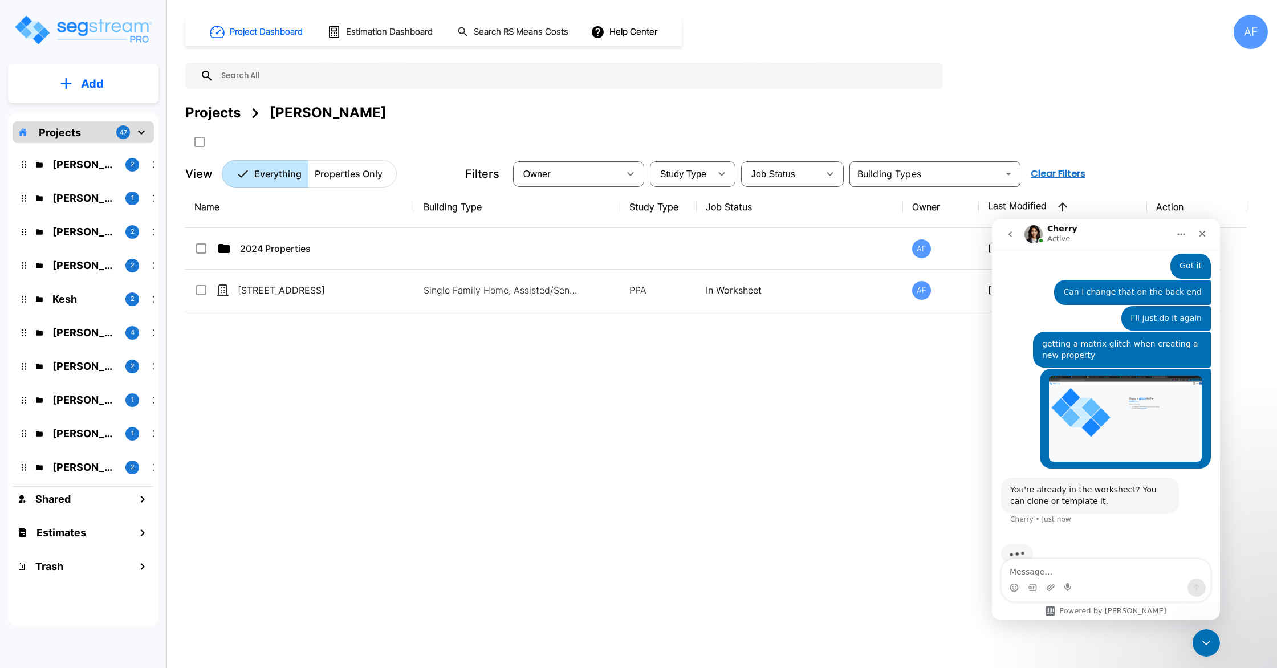
click at [1054, 565] on textarea "Message…" at bounding box center [1105, 568] width 209 height 19
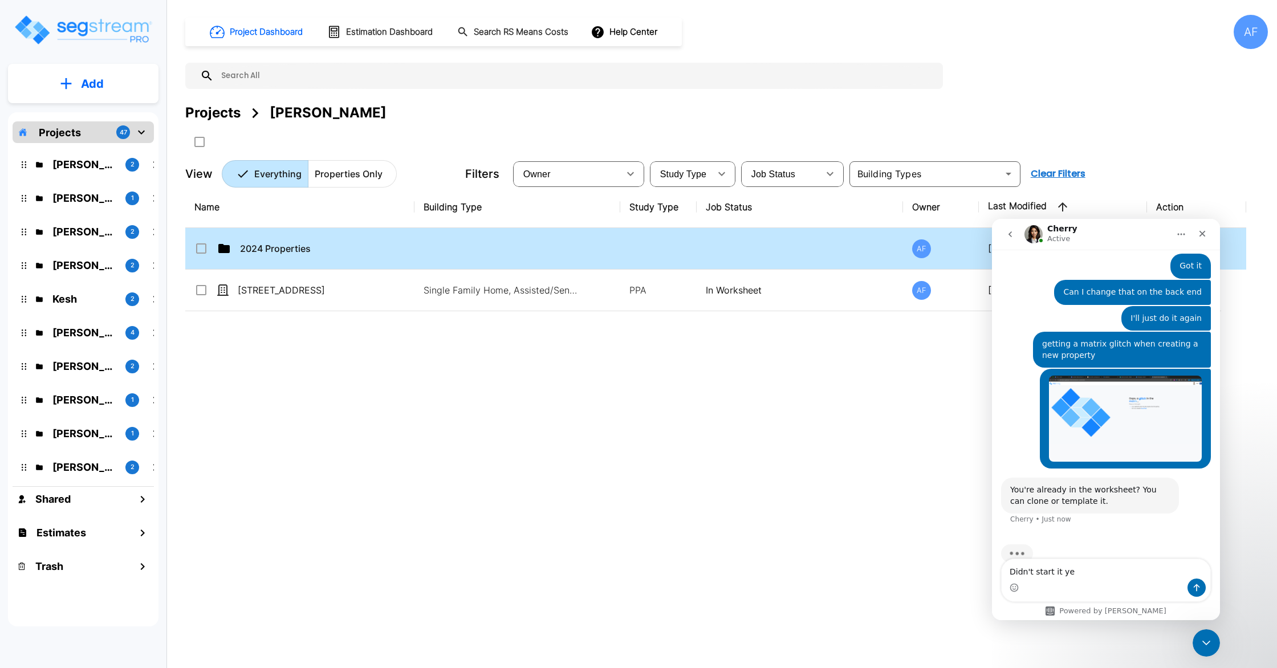
type textarea "Didn't start it yet"
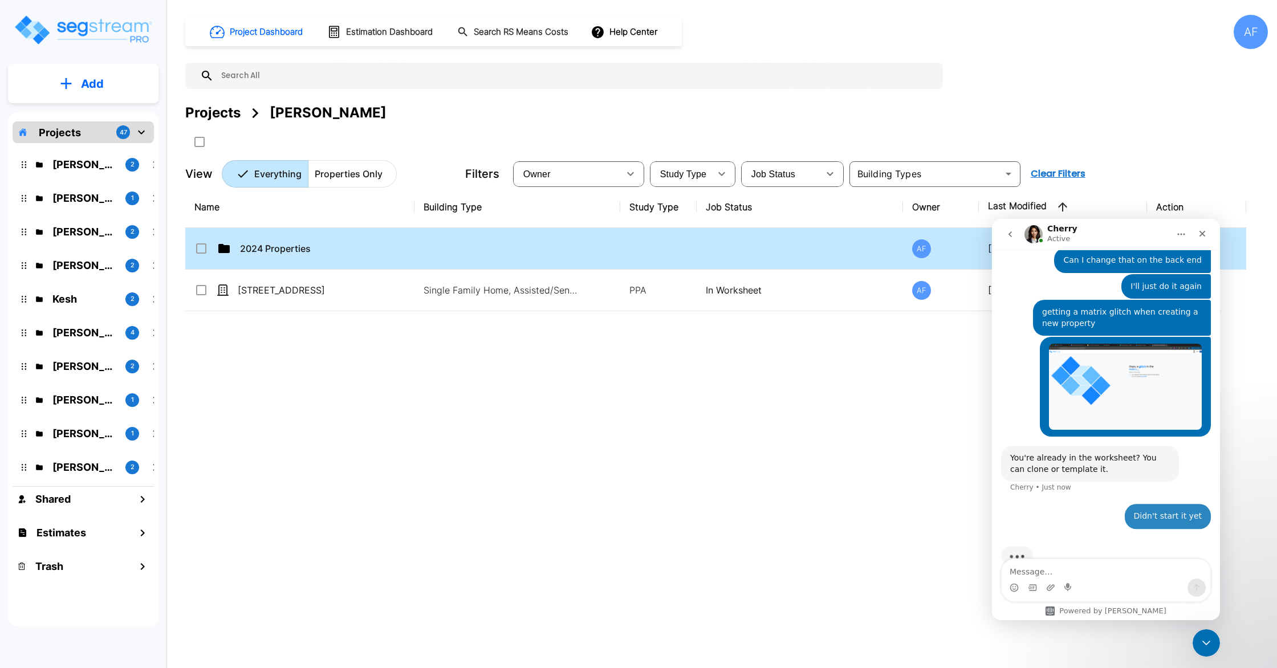
scroll to position [506, 0]
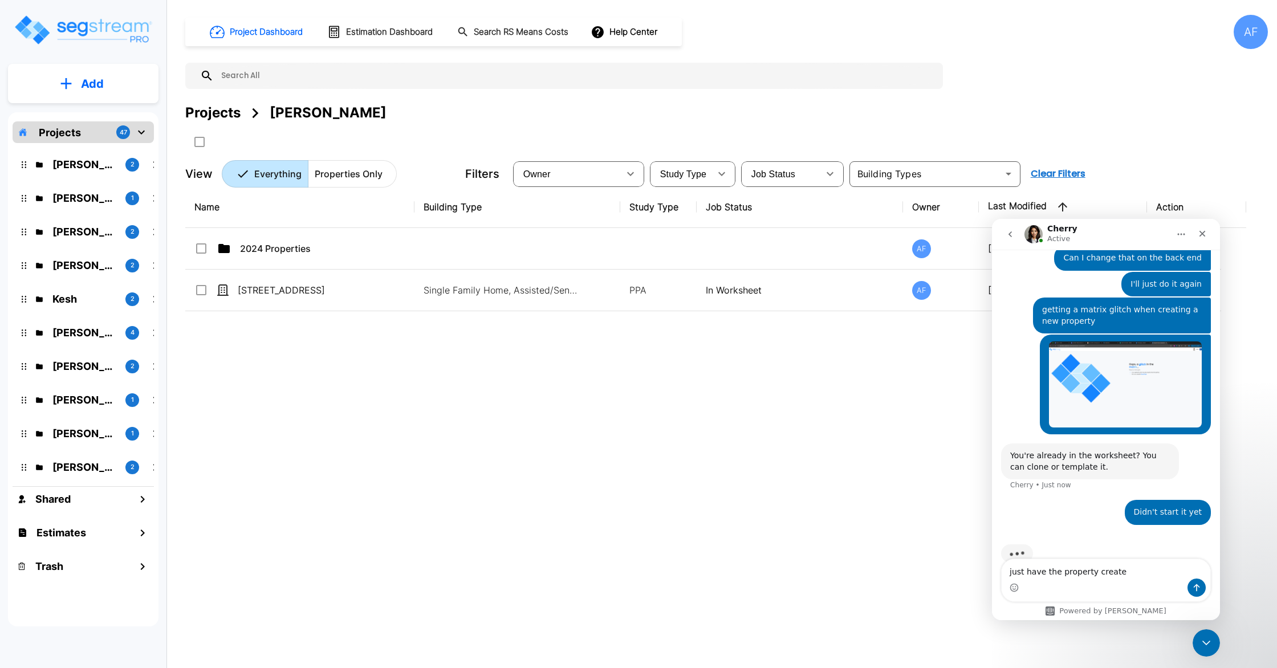
type textarea "just have the property created"
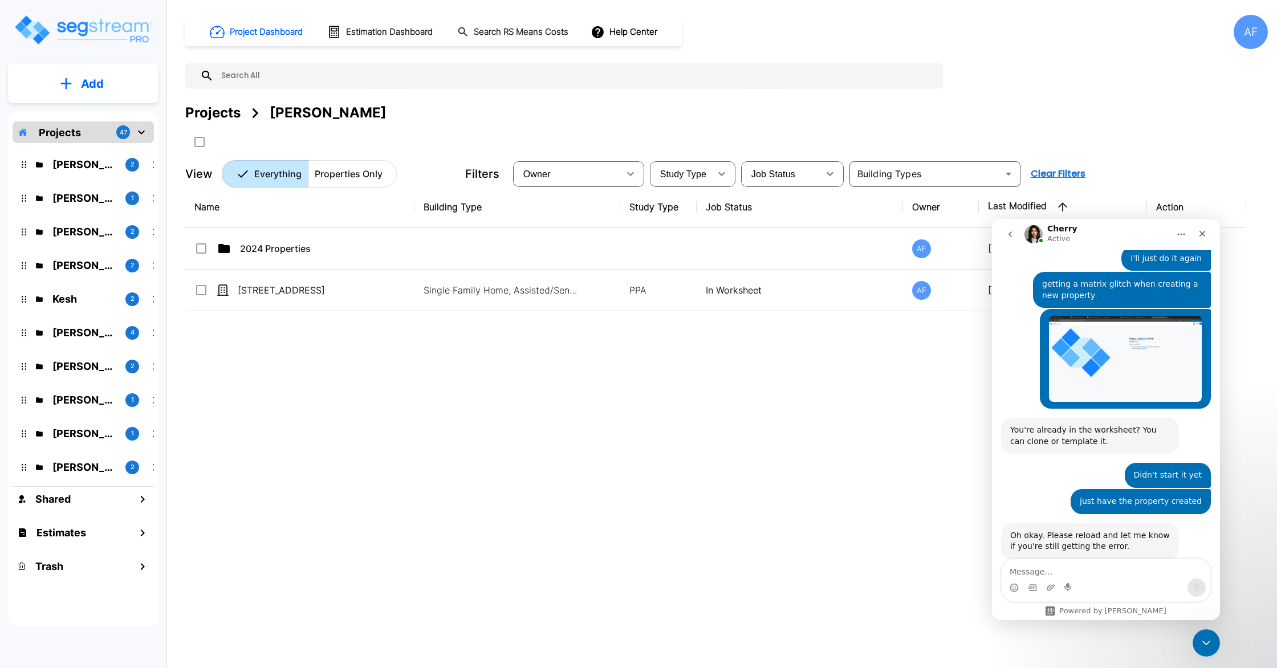
scroll to position [532, 0]
click at [46, 77] on button "Add" at bounding box center [83, 83] width 150 height 33
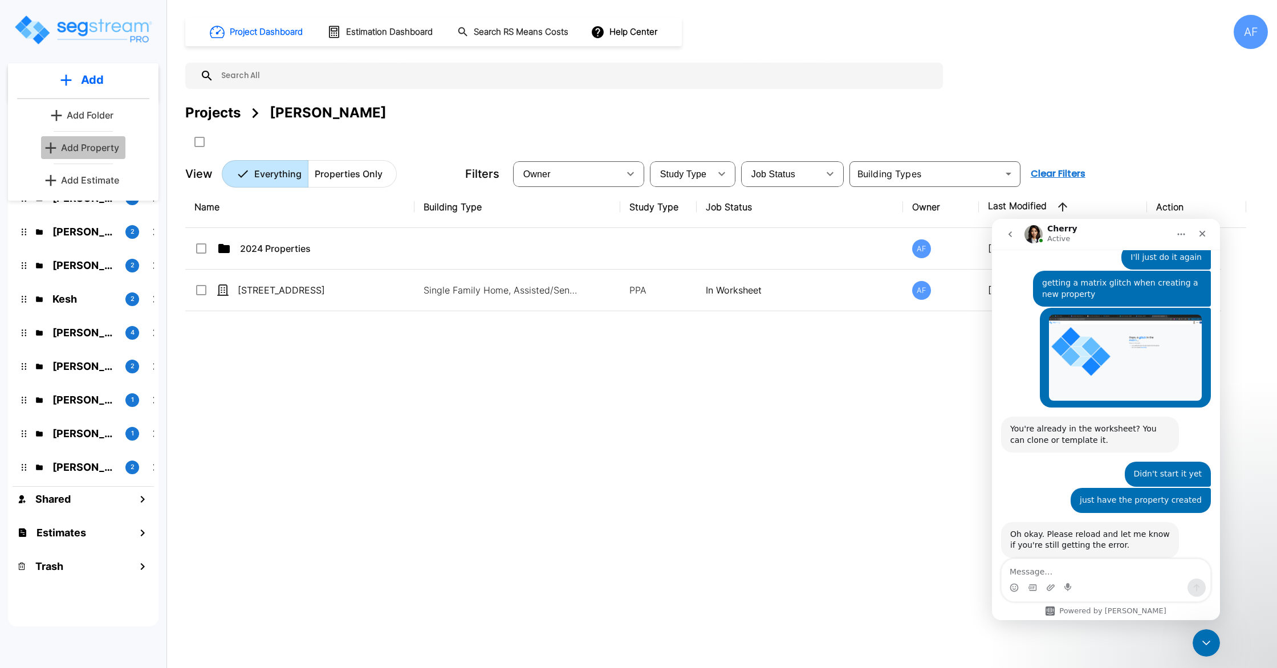
click at [105, 152] on p "Add Property" at bounding box center [90, 148] width 58 height 14
